Goal: Understand process/instructions: Learn how to perform a task or action

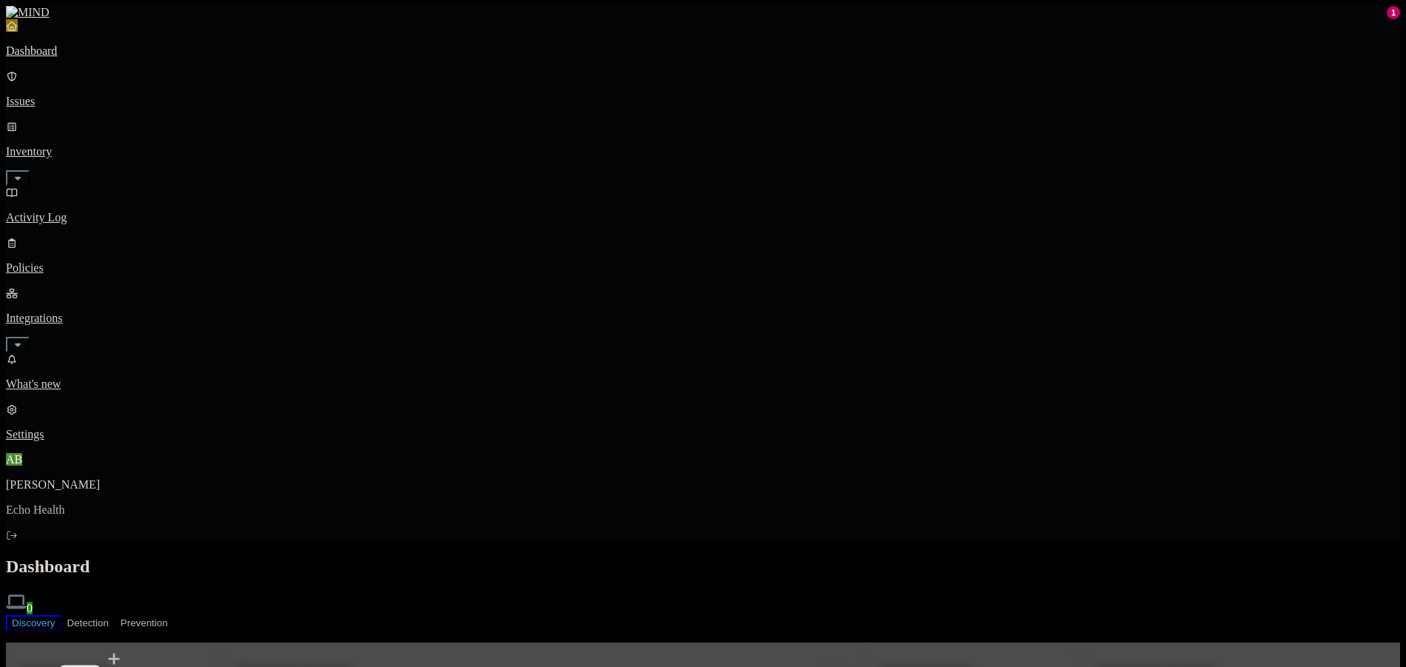
click at [141, 129] on link "Inventory" at bounding box center [703, 152] width 1394 height 64
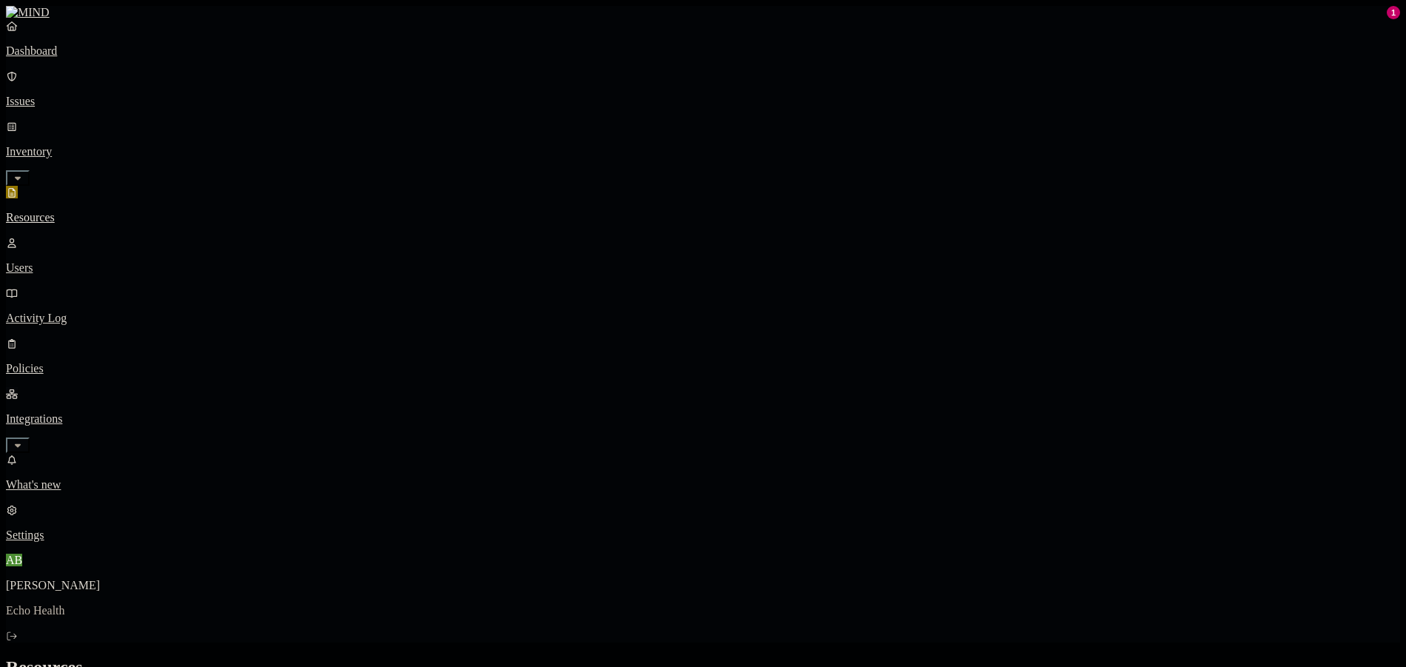
click at [24, 440] on icon "button" at bounding box center [18, 445] width 12 height 10
click at [74, 428] on p "Endpoints" at bounding box center [703, 434] width 1394 height 13
click at [107, 377] on p "Cloud" at bounding box center [703, 383] width 1394 height 13
click at [103, 428] on p "Endpoints" at bounding box center [703, 434] width 1394 height 13
